Goal: Navigation & Orientation: Find specific page/section

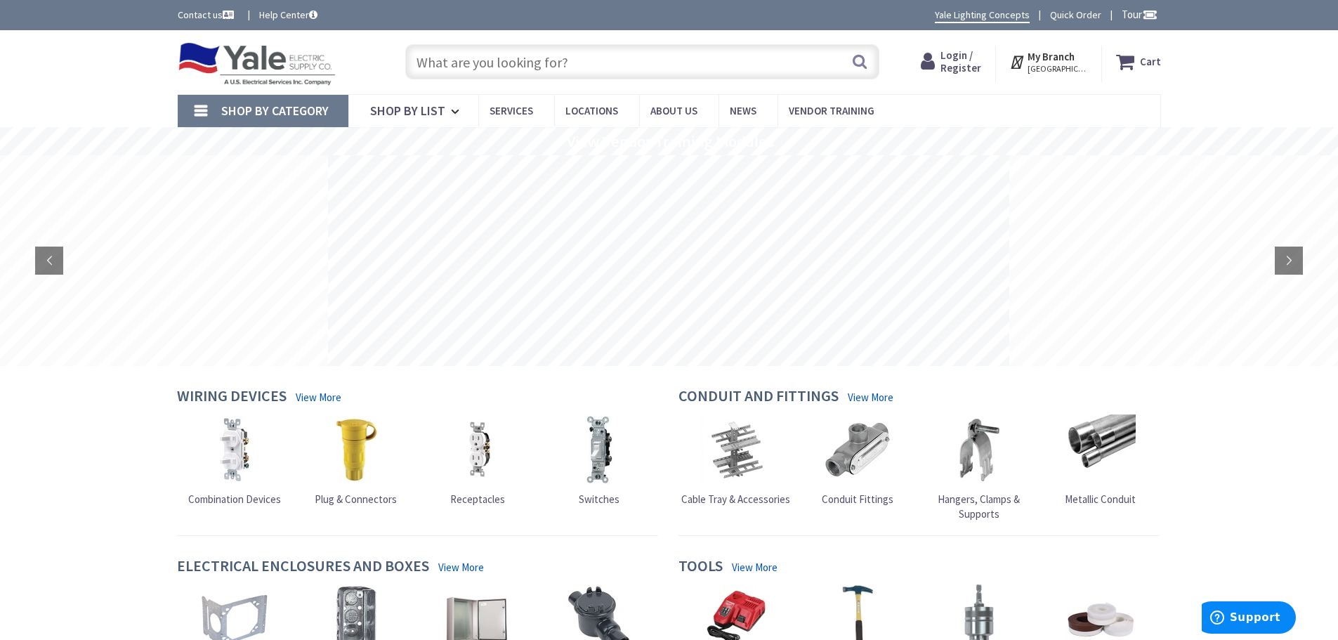
click at [1068, 67] on span "HARRISBURG, PA" at bounding box center [1058, 68] width 60 height 11
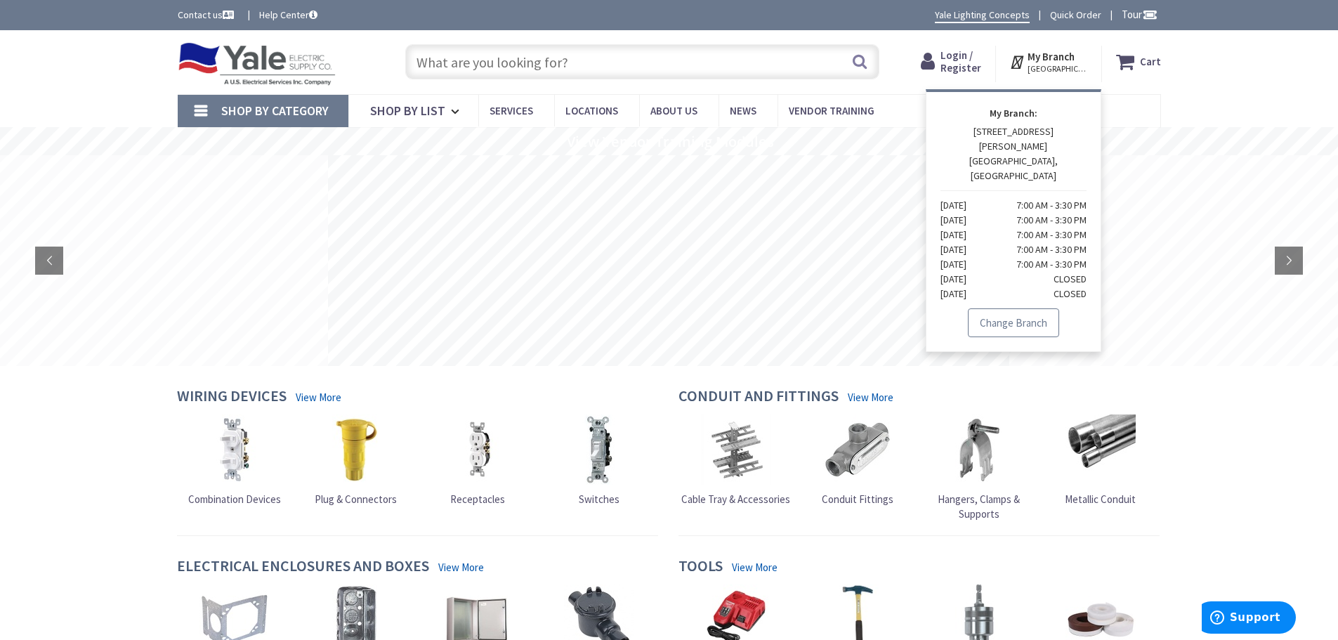
click at [996, 308] on link "Change Branch" at bounding box center [1013, 323] width 91 height 30
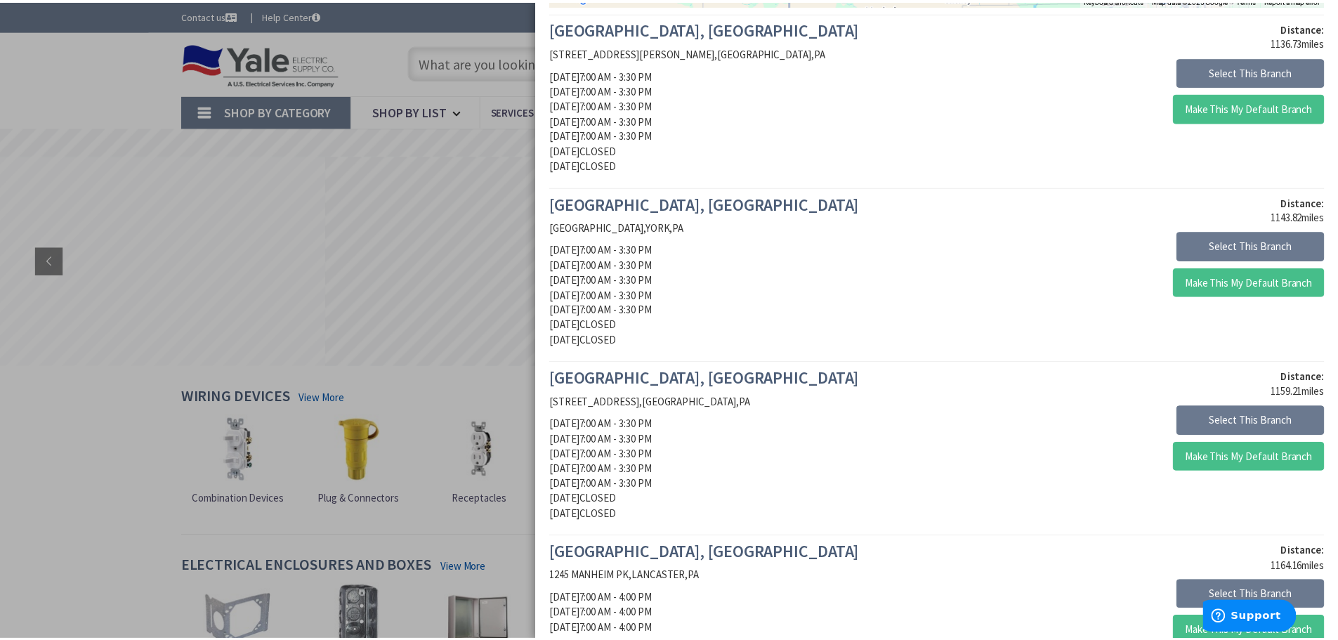
scroll to position [492, 0]
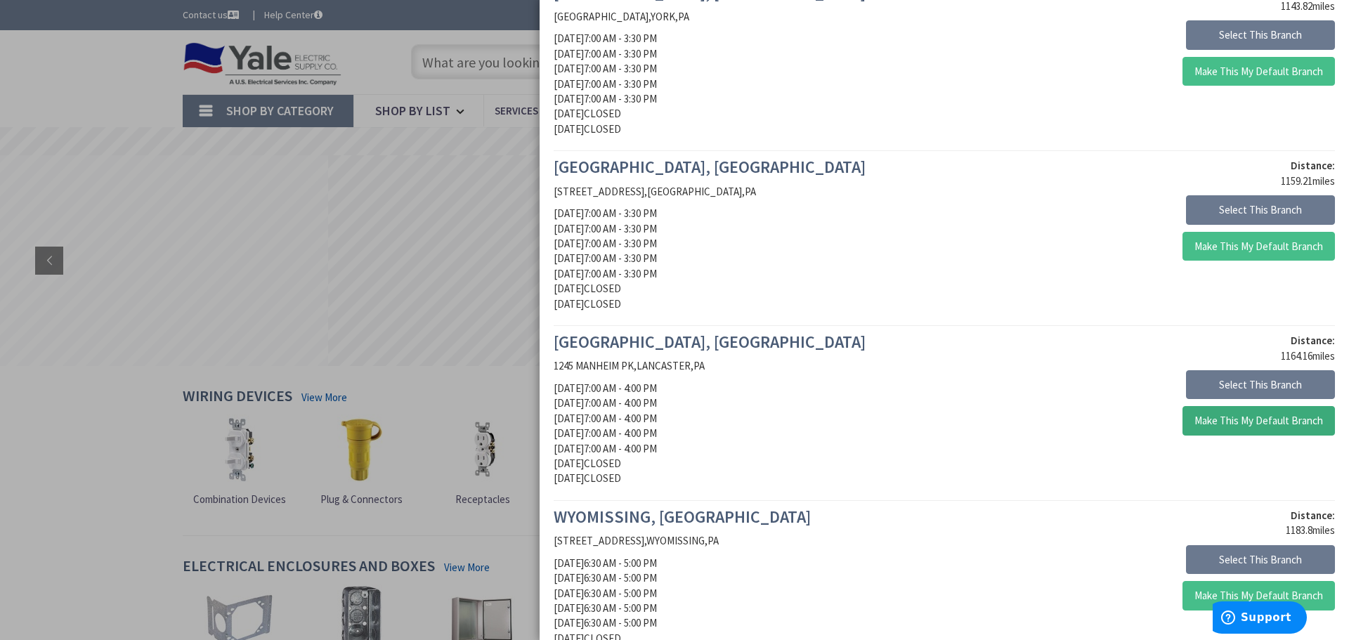
click at [1198, 418] on button "Make This My Default Branch" at bounding box center [1258, 421] width 152 height 30
